Goal: Transaction & Acquisition: Book appointment/travel/reservation

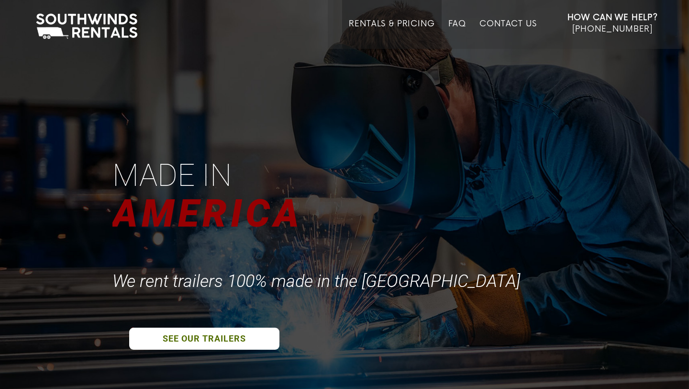
click at [380, 24] on link "Rentals & Pricing" at bounding box center [392, 34] width 86 height 30
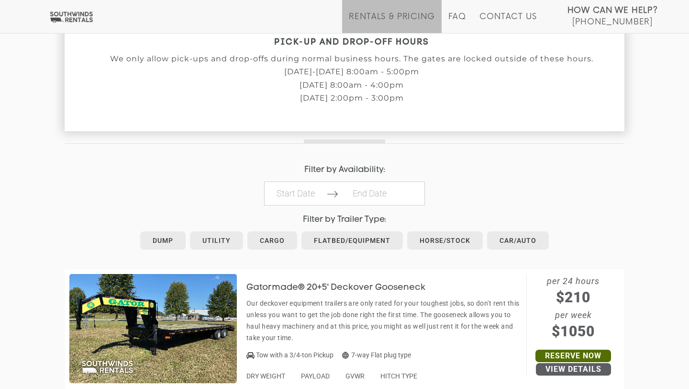
scroll to position [349, 0]
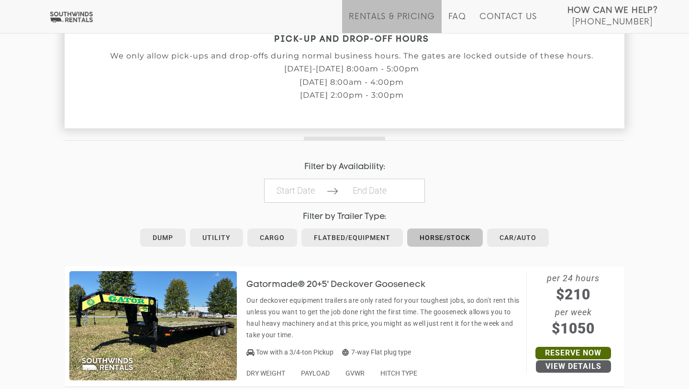
click at [437, 240] on link "Horse/Stock" at bounding box center [445, 237] width 76 height 18
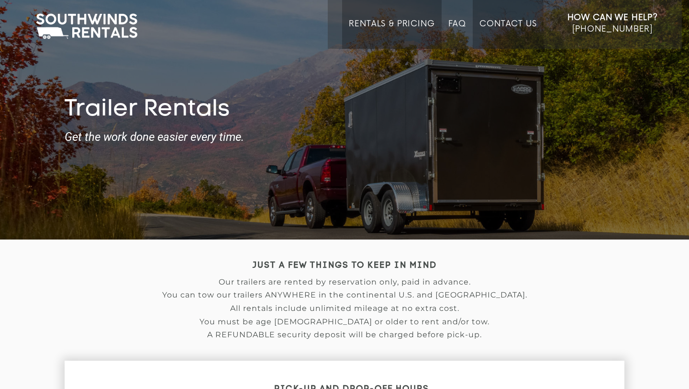
click at [511, 23] on link "Contact Us" at bounding box center [508, 34] width 57 height 30
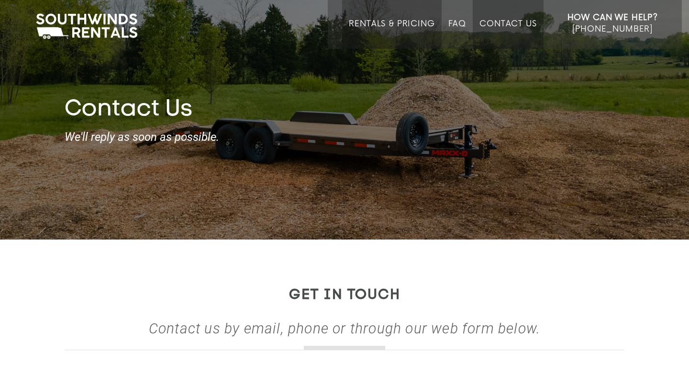
click at [406, 23] on link "Rentals & Pricing" at bounding box center [392, 34] width 86 height 30
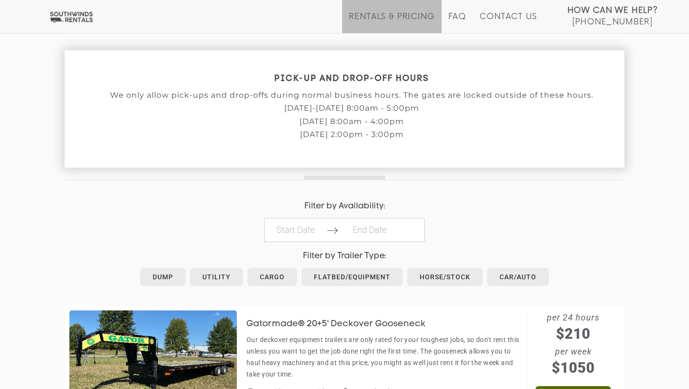
scroll to position [311, 0]
click at [440, 278] on link "Horse/Stock" at bounding box center [445, 276] width 76 height 18
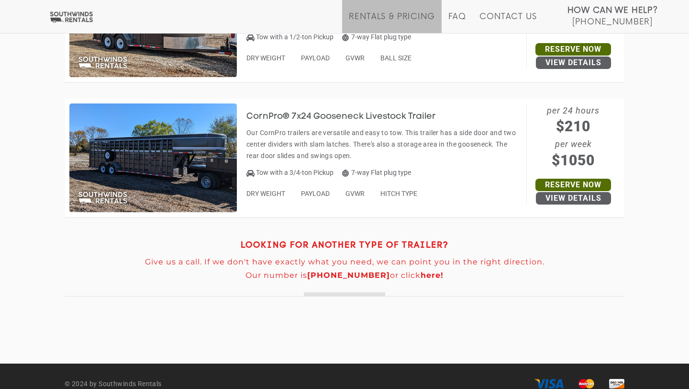
scroll to position [1074, 0]
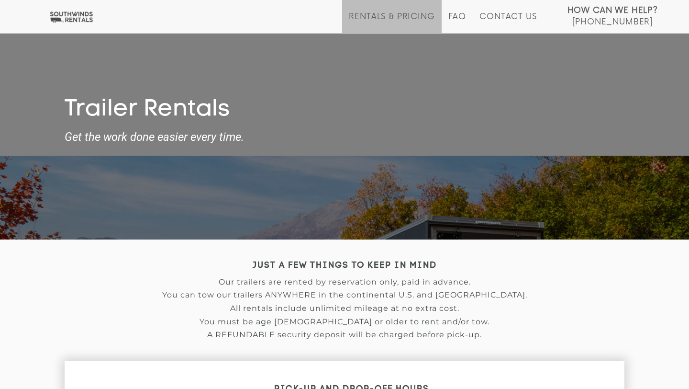
scroll to position [311, 0]
